Goal: Information Seeking & Learning: Learn about a topic

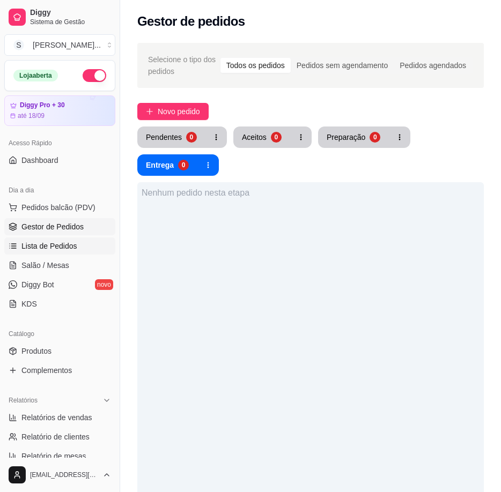
click at [25, 250] on span "Lista de Pedidos" at bounding box center [49, 246] width 56 height 11
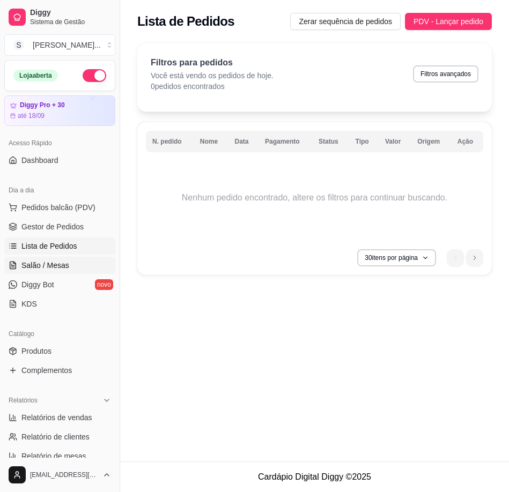
click at [31, 262] on span "Salão / Mesas" at bounding box center [45, 265] width 48 height 11
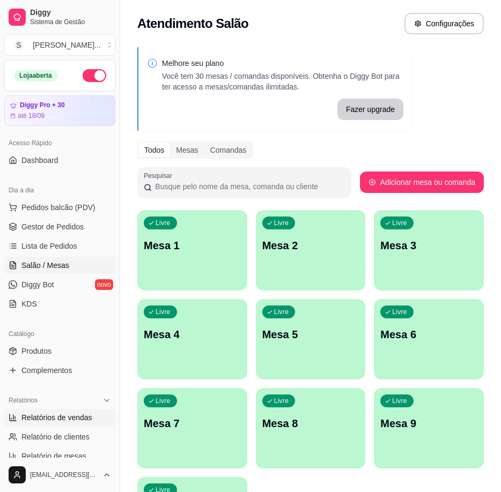
click at [87, 421] on span "Relatórios de vendas" at bounding box center [56, 417] width 71 height 11
select select "ALL"
select select "0"
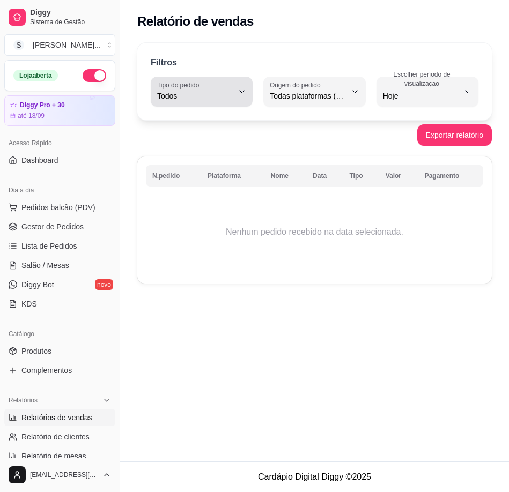
click at [229, 95] on span "Todos" at bounding box center [195, 96] width 76 height 11
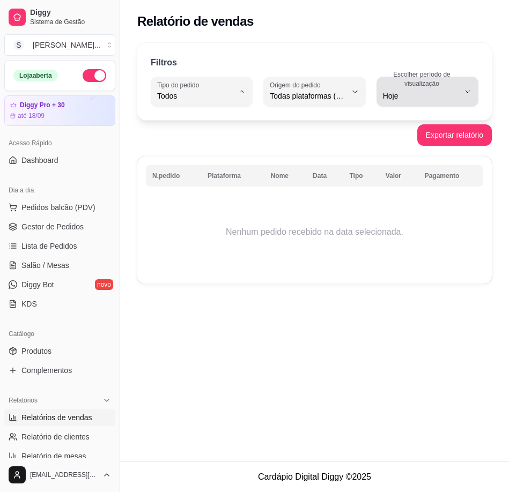
click at [426, 95] on span "Hoje" at bounding box center [421, 96] width 76 height 11
click at [409, 147] on li "Ontem" at bounding box center [427, 139] width 90 height 17
type input "1"
select select "1"
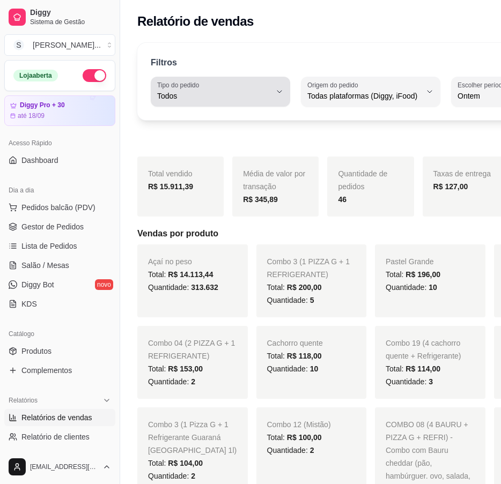
click at [245, 96] on span "Todos" at bounding box center [214, 96] width 114 height 11
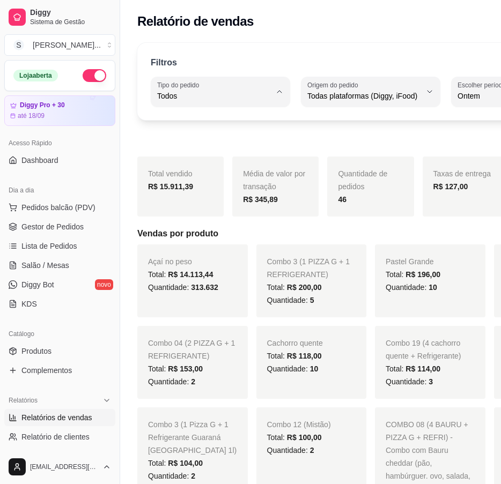
click at [231, 129] on li "Todos" at bounding box center [210, 122] width 107 height 17
click at [428, 235] on li "Customizado" at bounding box center [434, 227] width 107 height 17
type input "-1"
select select "-1"
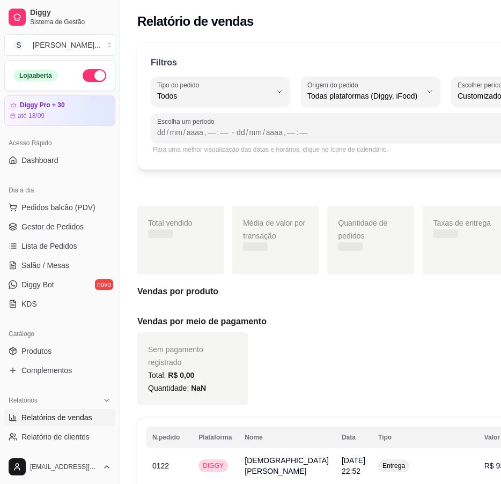
scroll to position [10, 0]
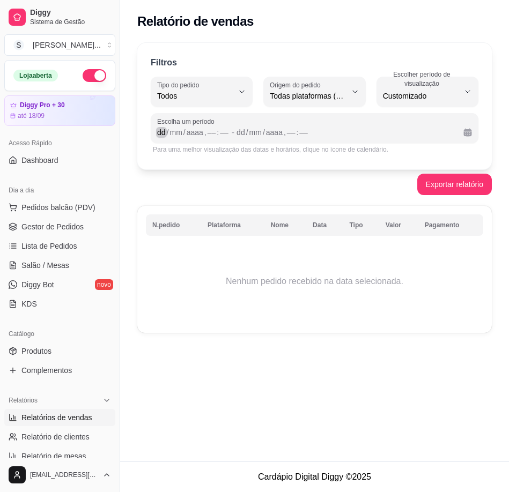
click at [159, 136] on div "dd" at bounding box center [161, 132] width 11 height 11
click at [165, 131] on div "16" at bounding box center [161, 132] width 11 height 11
click at [166, 131] on div "/" at bounding box center [168, 132] width 4 height 11
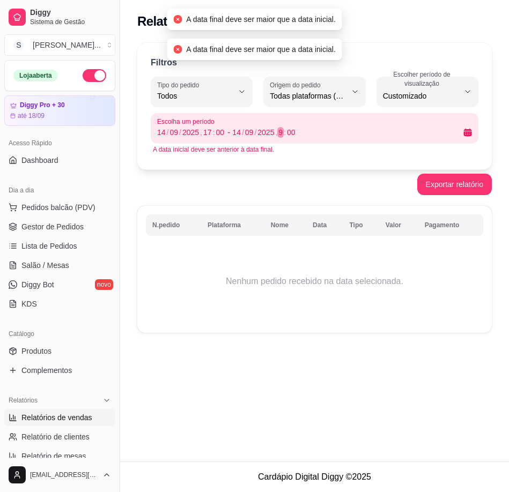
click at [281, 134] on div "9" at bounding box center [280, 132] width 6 height 11
click at [281, 132] on div "9" at bounding box center [280, 132] width 6 height 11
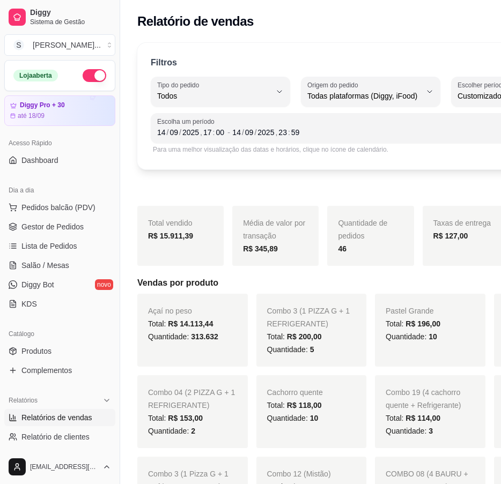
click at [362, 141] on div "Escolha um período [DATE] 17 : 00 - [DATE] 23 : 59" at bounding box center [371, 128] width 440 height 30
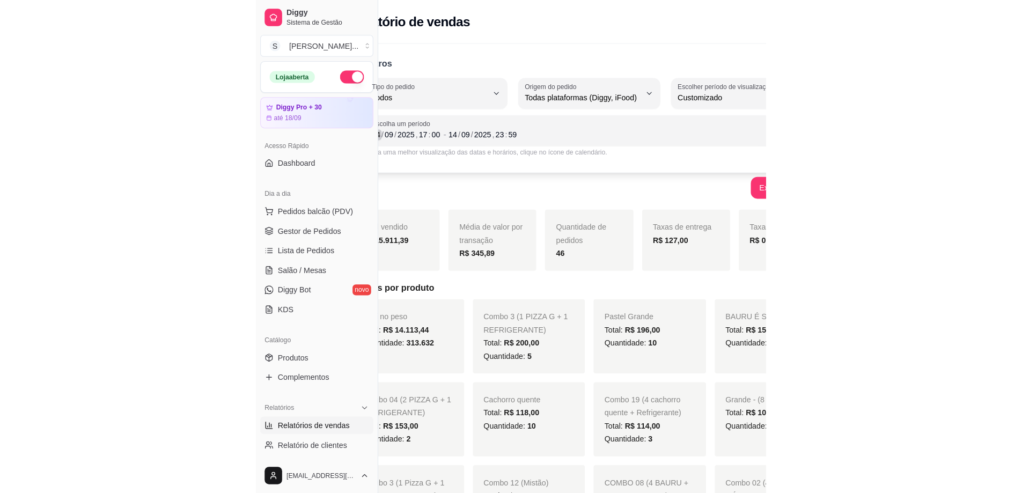
scroll to position [0, 0]
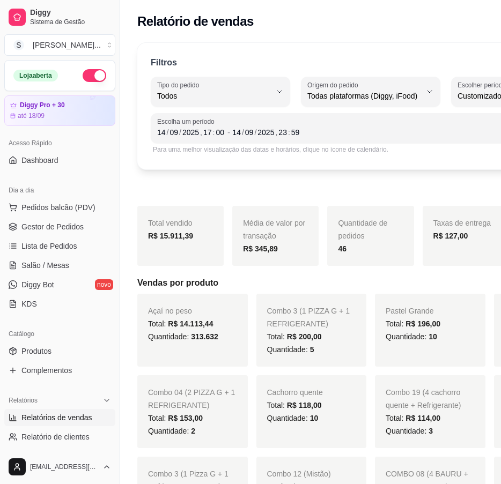
click at [206, 175] on div "Exportar relatório" at bounding box center [370, 184] width 467 height 21
drag, startPoint x: 289, startPoint y: 191, endPoint x: 294, endPoint y: 181, distance: 11.0
click at [290, 191] on div "Exportar relatório" at bounding box center [370, 184] width 467 height 21
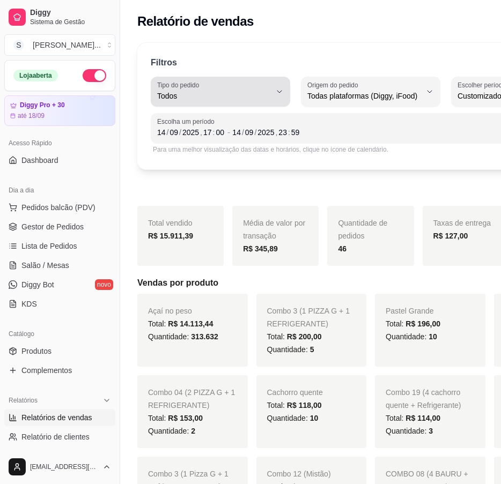
click at [270, 91] on button "Tipo do pedido Todos" at bounding box center [220, 92] width 139 height 30
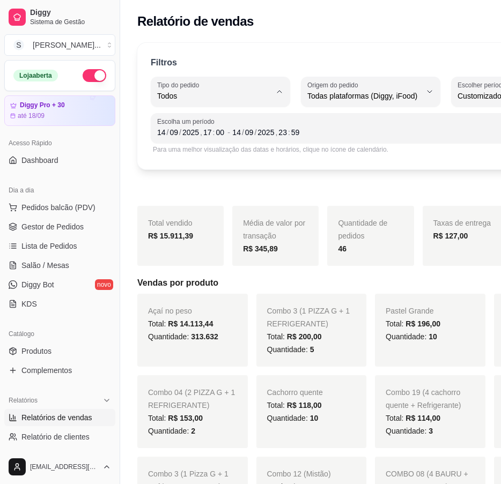
click at [207, 142] on span "Entrega" at bounding box center [205, 139] width 89 height 10
type input "DELIVERY"
select select "DELIVERY"
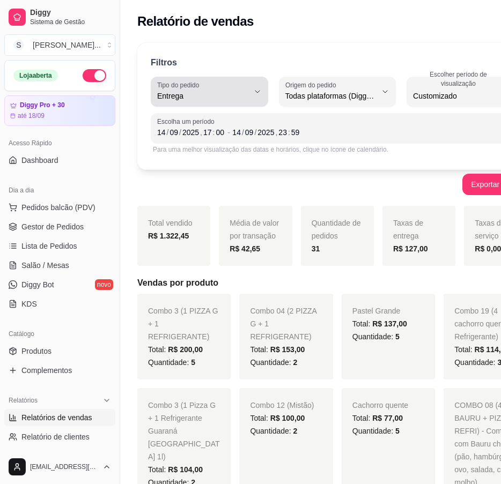
click at [237, 86] on div "Entrega" at bounding box center [203, 91] width 92 height 21
click at [209, 116] on li "Todos" at bounding box center [204, 122] width 95 height 17
type input "ALL"
select select "ALL"
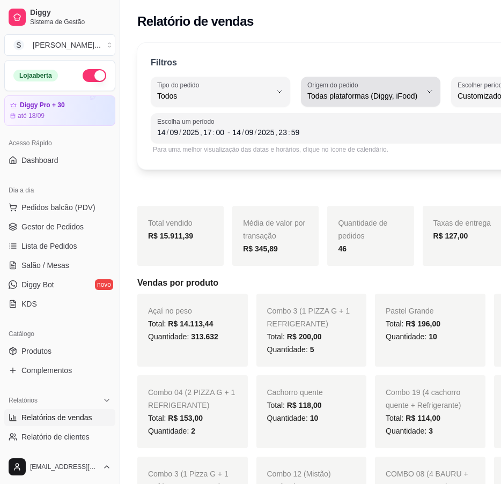
click at [359, 92] on span "Todas plataformas (Diggy, iFood)" at bounding box center [364, 96] width 114 height 11
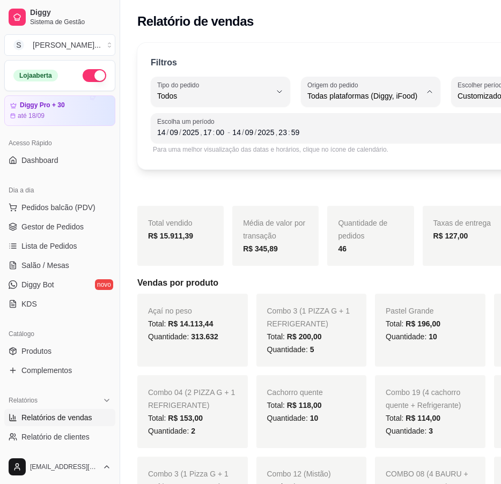
click at [346, 122] on span "Todas plataformas (Diggy, iFood)" at bounding box center [336, 121] width 89 height 10
click at [50, 250] on span "Lista de Pedidos" at bounding box center [49, 246] width 56 height 11
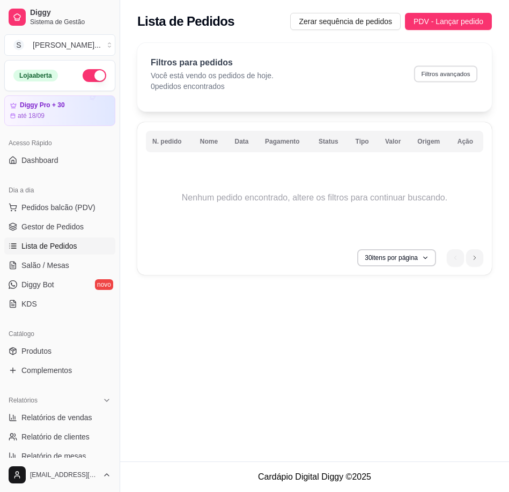
click at [456, 79] on button "Filtros avançados" at bounding box center [445, 73] width 63 height 17
select select "0"
click at [447, 70] on button "Filtros avançados" at bounding box center [445, 73] width 65 height 17
select select "0"
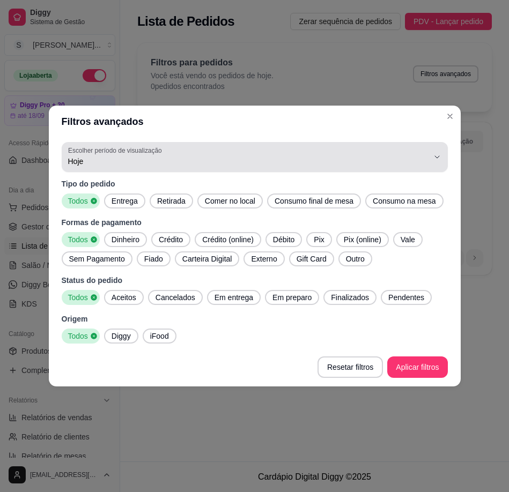
click at [390, 157] on span "Hoje" at bounding box center [248, 161] width 360 height 11
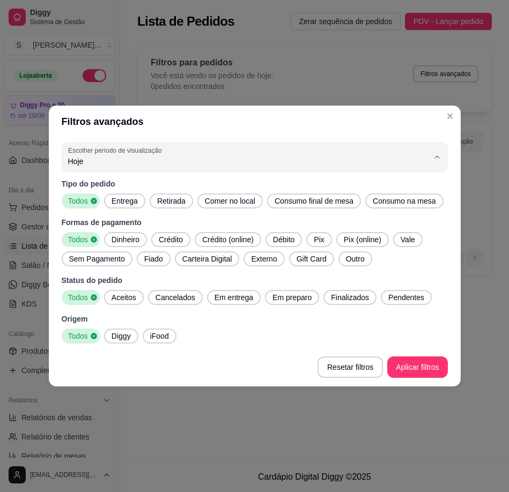
click at [142, 208] on span "Ontem" at bounding box center [249, 205] width 344 height 10
type input "1"
select select "1"
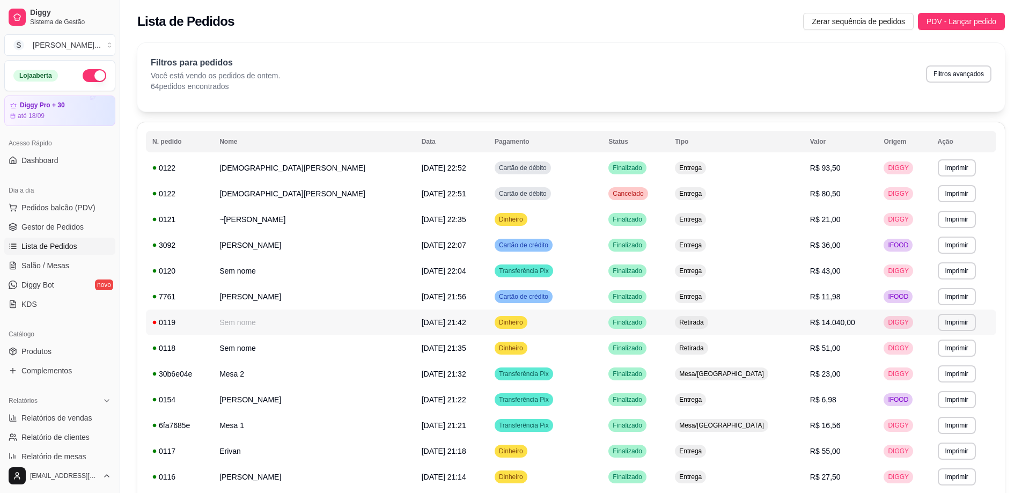
click at [460, 325] on td "[DATE] 21:42" at bounding box center [451, 322] width 73 height 26
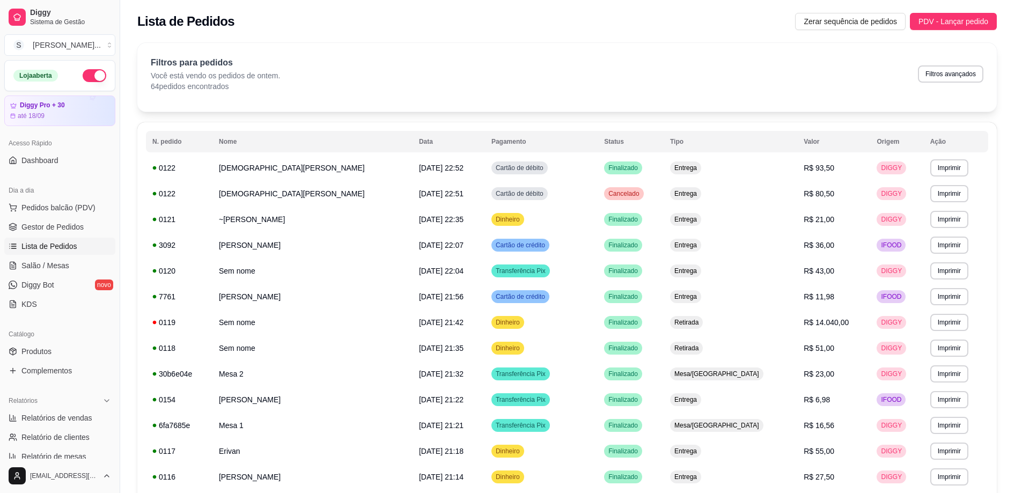
click at [473, 322] on div "Horário do pedido [DATE] 21:42 Status do pedido FINALIZADO RETIRADA - Pedido fe…" at bounding box center [511, 244] width 286 height 233
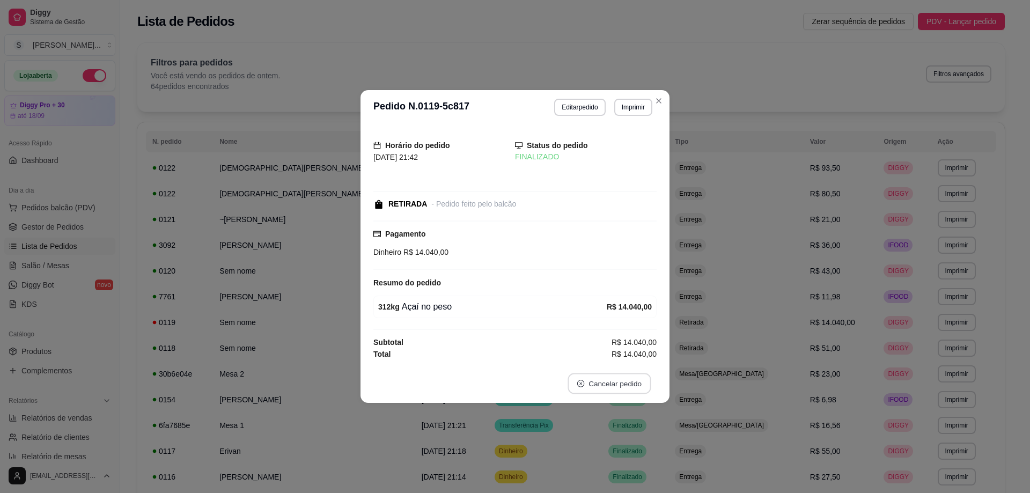
click at [500, 391] on button "Cancelar pedido" at bounding box center [608, 383] width 83 height 21
click at [500, 353] on button "Sim" at bounding box center [639, 356] width 43 height 21
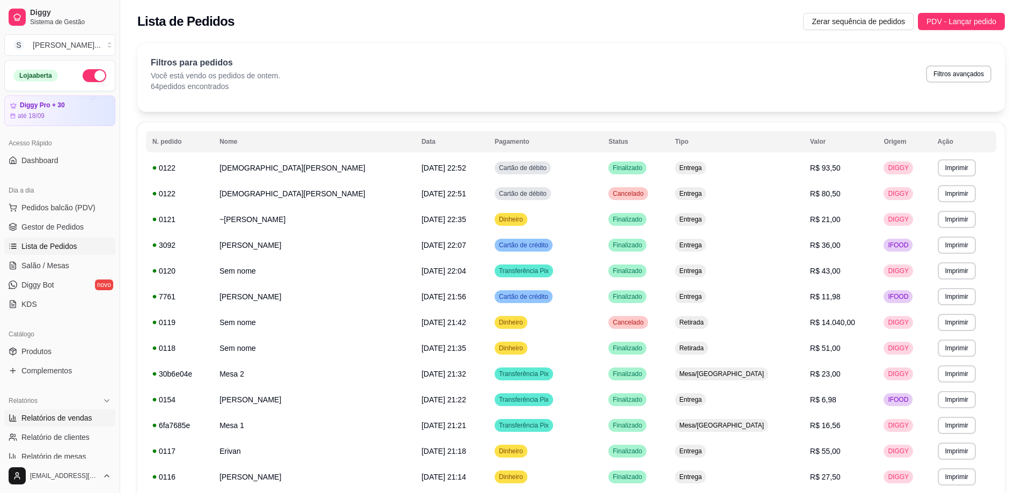
click at [54, 423] on link "Relatórios de vendas" at bounding box center [59, 417] width 111 height 17
select select "ALL"
select select "0"
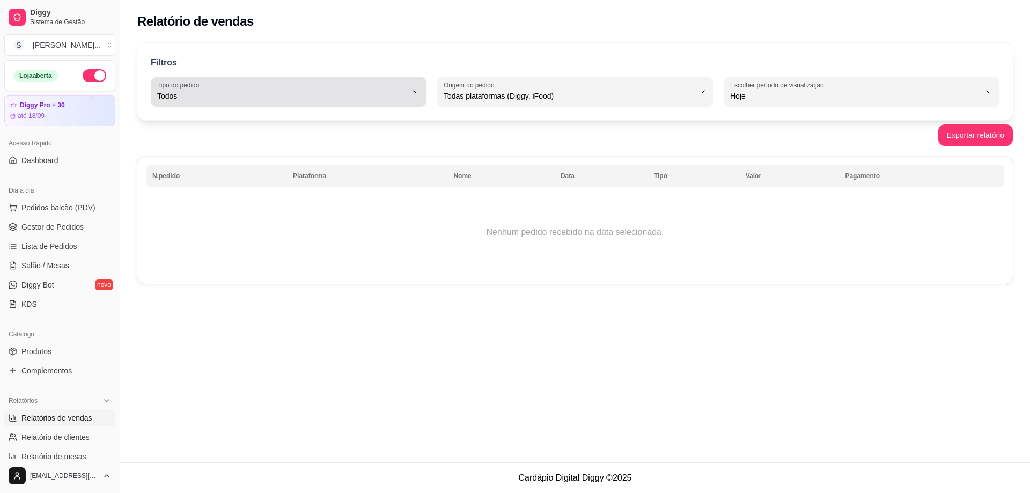
click at [358, 93] on span "Todos" at bounding box center [282, 96] width 250 height 11
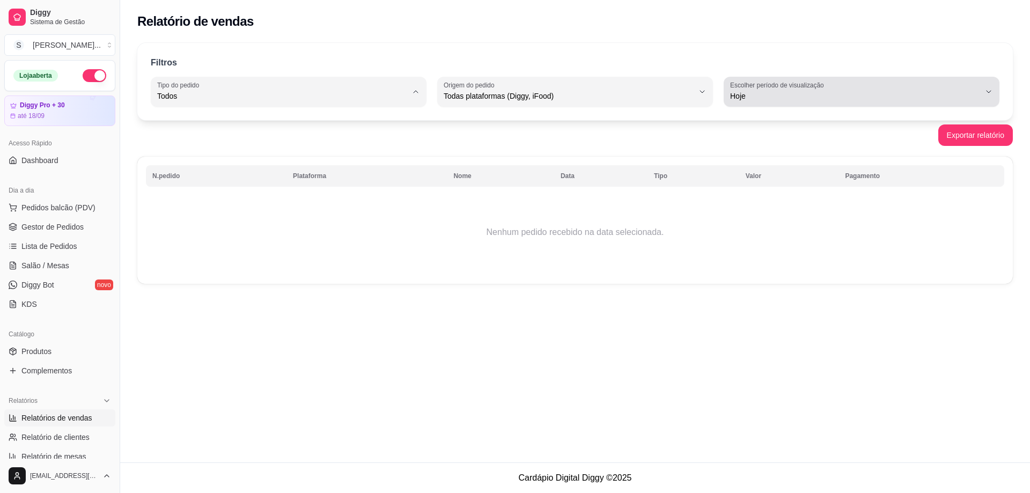
click at [500, 93] on span "Hoje" at bounding box center [855, 96] width 250 height 11
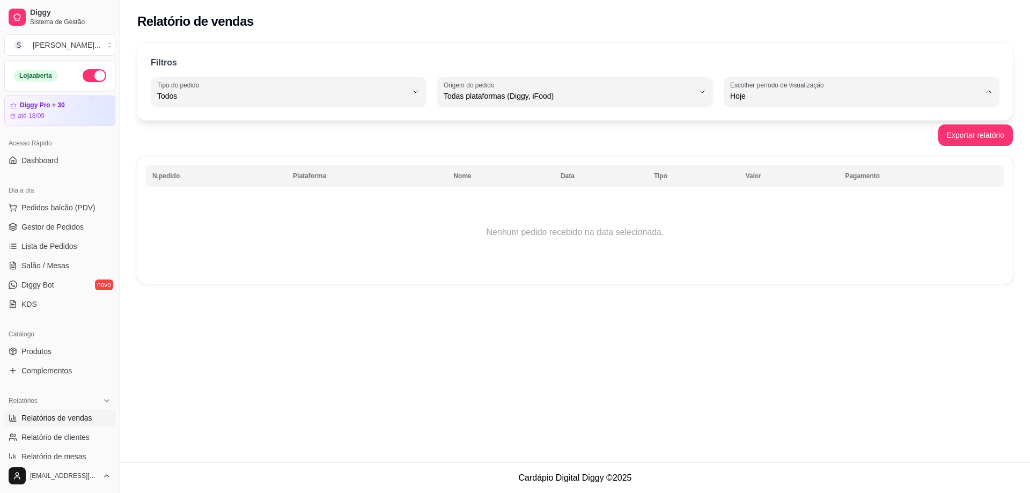
click at [500, 138] on span "Ontem" at bounding box center [856, 139] width 238 height 10
type input "1"
select select "1"
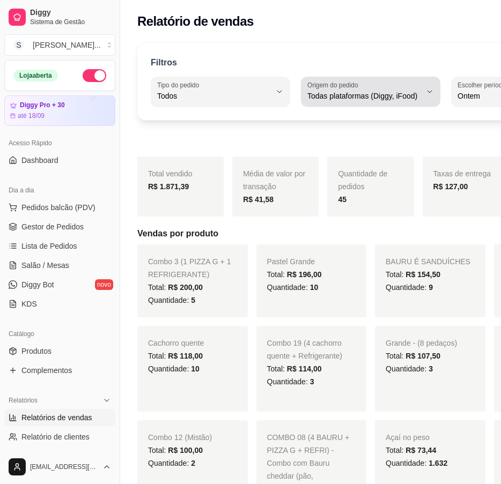
click at [365, 92] on span "Todas plataformas (Diggy, iFood)" at bounding box center [364, 96] width 114 height 11
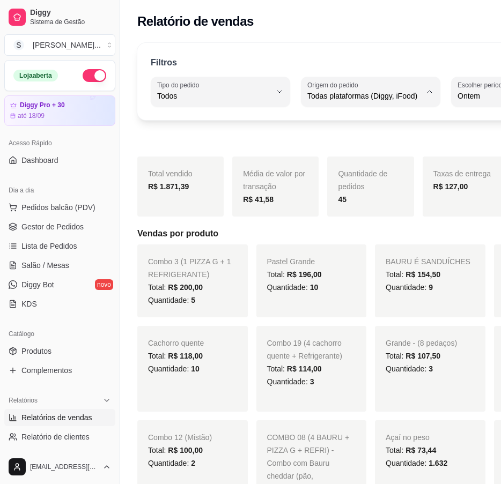
click at [314, 142] on span "Diggy" at bounding box center [332, 139] width 86 height 10
type input "DIGGY"
select select "DIGGY"
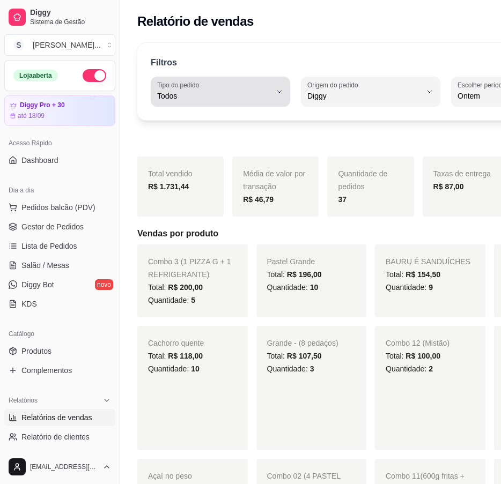
click at [248, 93] on button "Tipo do pedido Todos" at bounding box center [220, 92] width 139 height 30
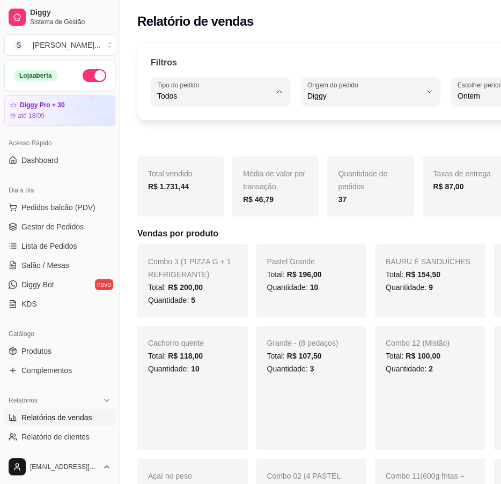
click at [200, 143] on span "Entrega" at bounding box center [202, 139] width 83 height 10
type input "DELIVERY"
select select "DELIVERY"
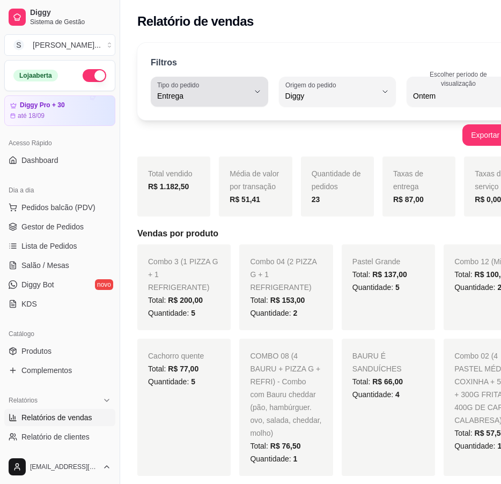
click at [234, 91] on span "Entrega" at bounding box center [203, 96] width 92 height 11
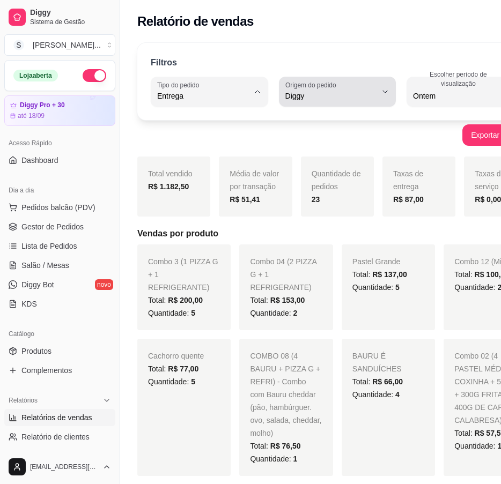
click at [328, 87] on label "Origem do pedido" at bounding box center [312, 84] width 54 height 9
click at [294, 165] on li "iFood" at bounding box center [318, 157] width 93 height 17
type input "IFOOD"
select select "IFOOD"
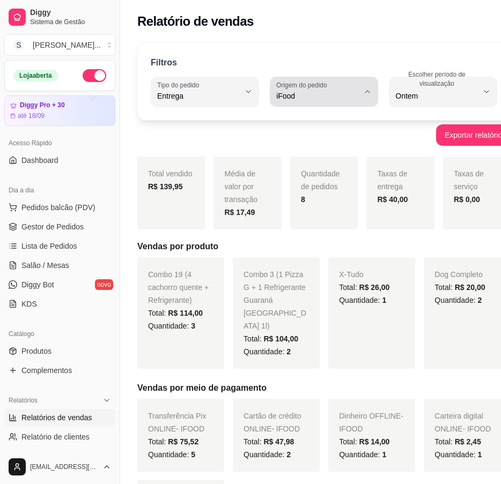
click at [316, 88] on label "Origem do pedido" at bounding box center [303, 84] width 54 height 9
click at [294, 122] on span "Todas plataformas (Diggy, iFood)" at bounding box center [315, 121] width 75 height 10
type input "ALL"
select select "ALL"
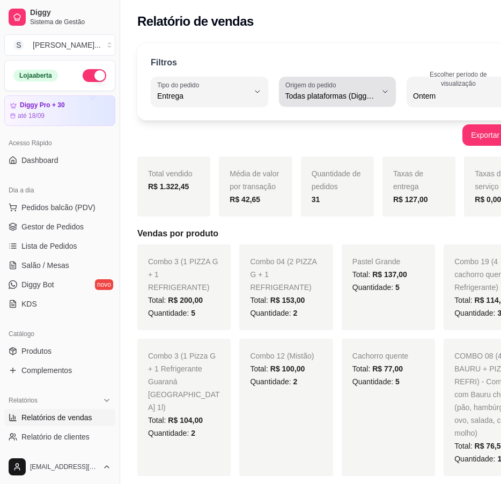
click at [330, 97] on span "Todas plataformas (Diggy, iFood)" at bounding box center [331, 96] width 92 height 11
click at [301, 136] on span "Diggy" at bounding box center [317, 139] width 77 height 10
type input "DIGGY"
select select "DIGGY"
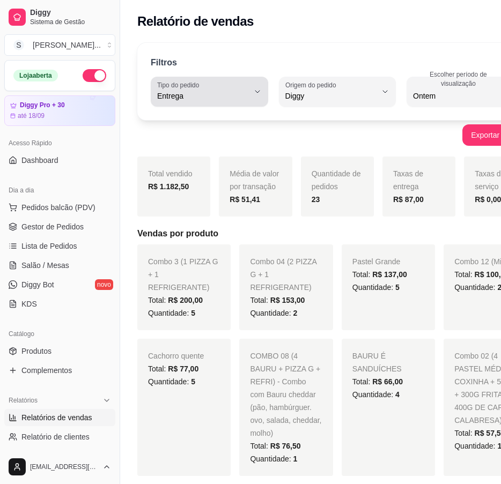
click at [234, 100] on span "Entrega" at bounding box center [203, 96] width 92 height 11
click at [210, 164] on li "Retirada" at bounding box center [203, 157] width 93 height 17
type input "PICKUP"
select select "PICKUP"
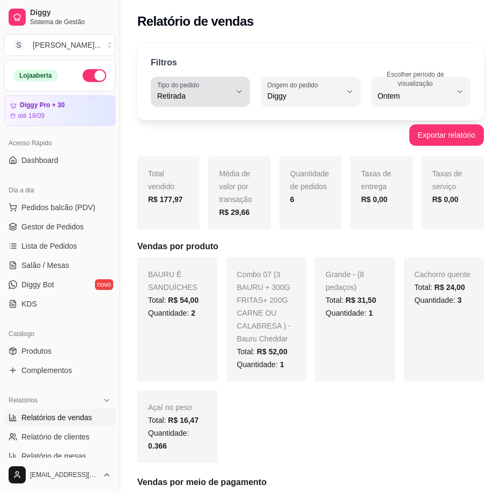
click at [223, 95] on span "Retirada" at bounding box center [193, 96] width 73 height 11
click at [200, 177] on span "Mesa" at bounding box center [195, 174] width 69 height 10
type input "IN_STORE"
select select "IN_STORE"
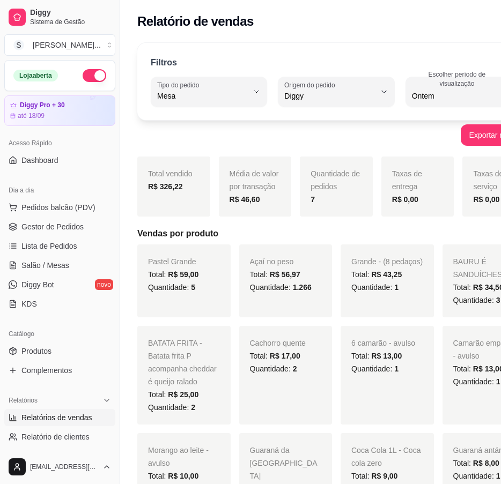
click at [219, 92] on span "Mesa" at bounding box center [202, 96] width 91 height 11
click at [210, 200] on li "Consumo local" at bounding box center [203, 191] width 93 height 17
type input "EAT_IN"
select select "EAT_IN"
